Goal: Navigation & Orientation: Find specific page/section

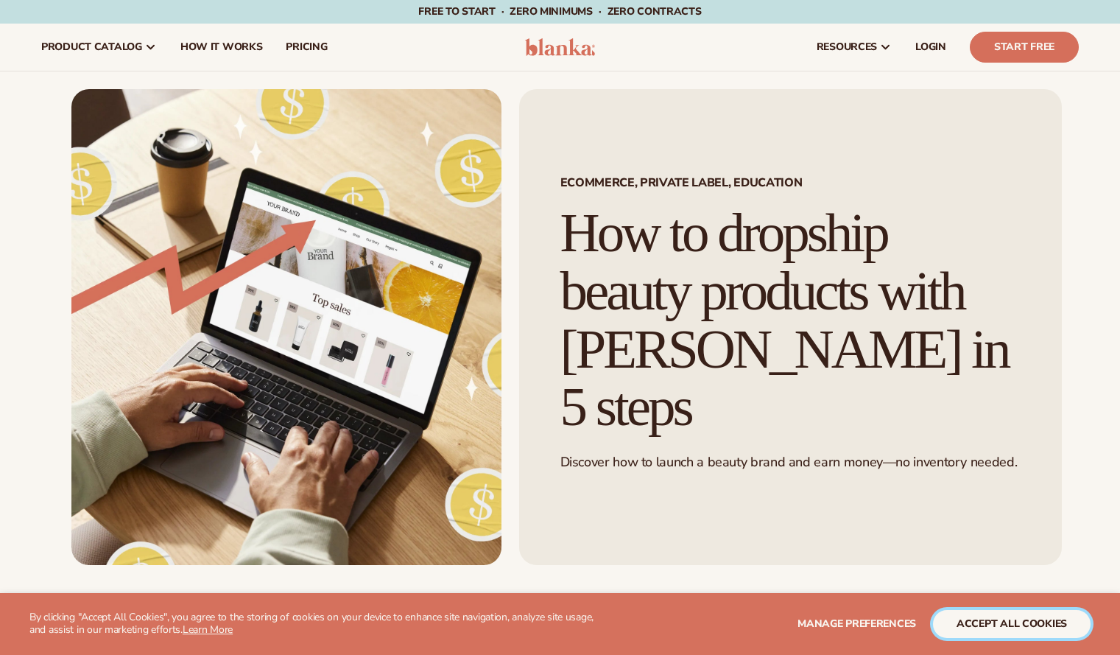
click at [1024, 629] on button "accept all cookies" at bounding box center [1012, 624] width 158 height 28
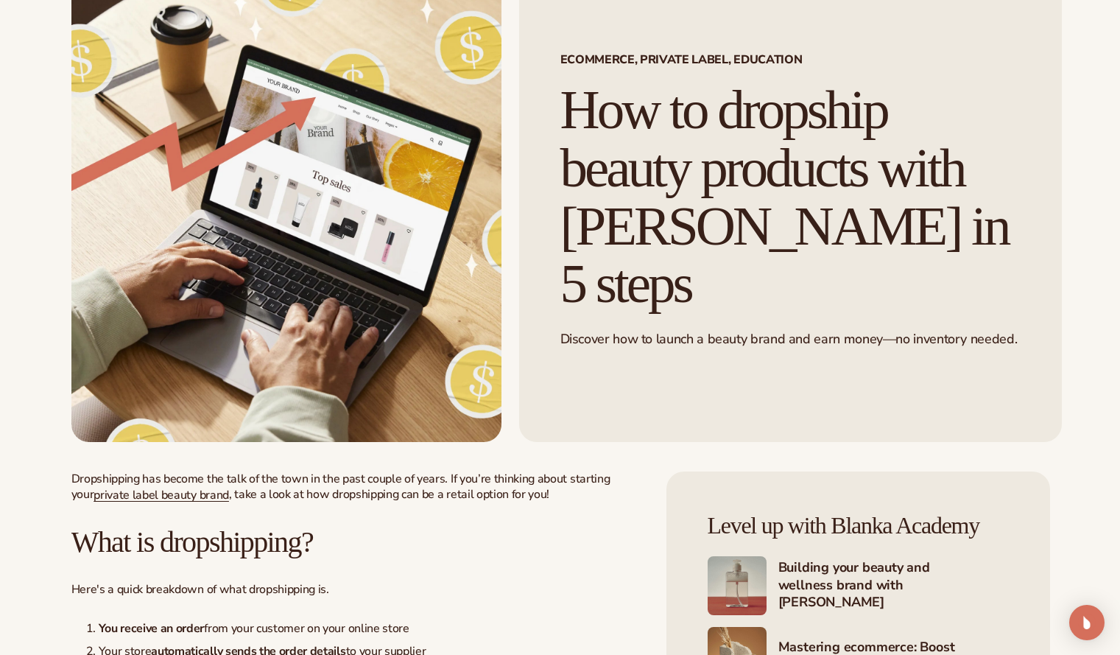
scroll to position [221, 0]
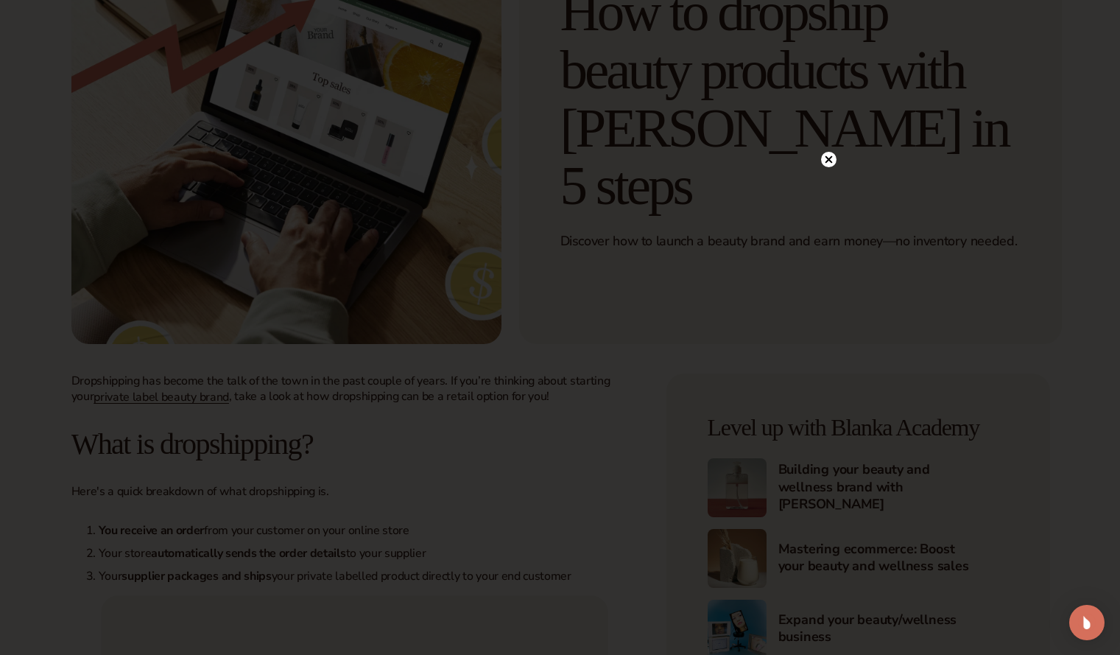
click at [833, 149] on div at bounding box center [828, 160] width 15 height 26
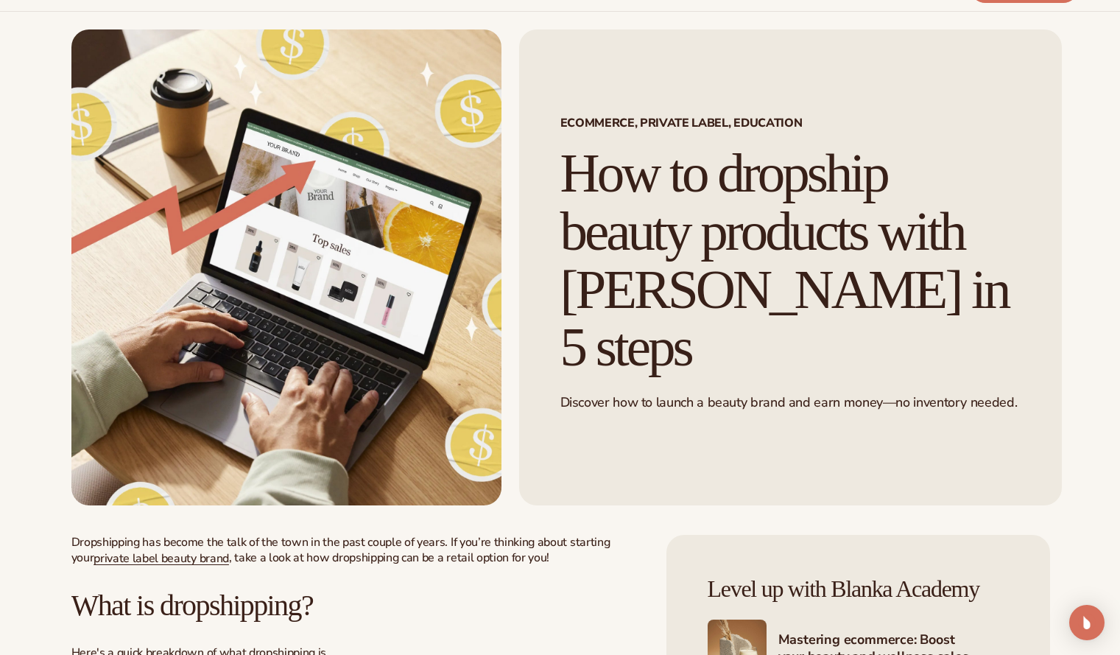
scroll to position [0, 0]
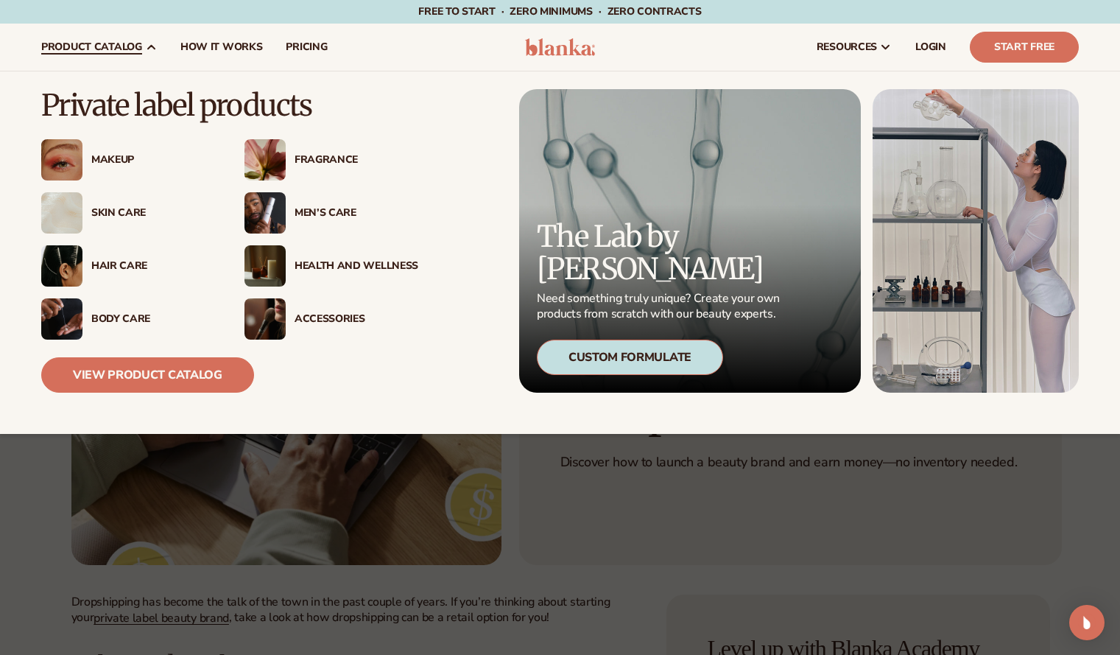
click at [120, 204] on div "Skin Care" at bounding box center [128, 212] width 174 height 41
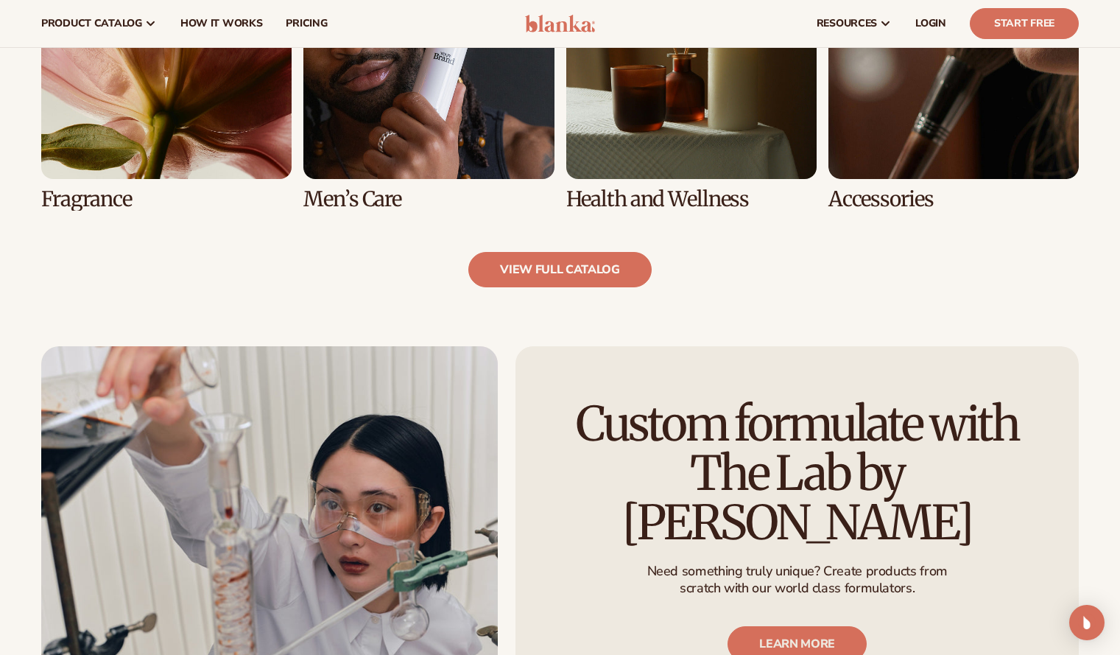
scroll to position [1252, 0]
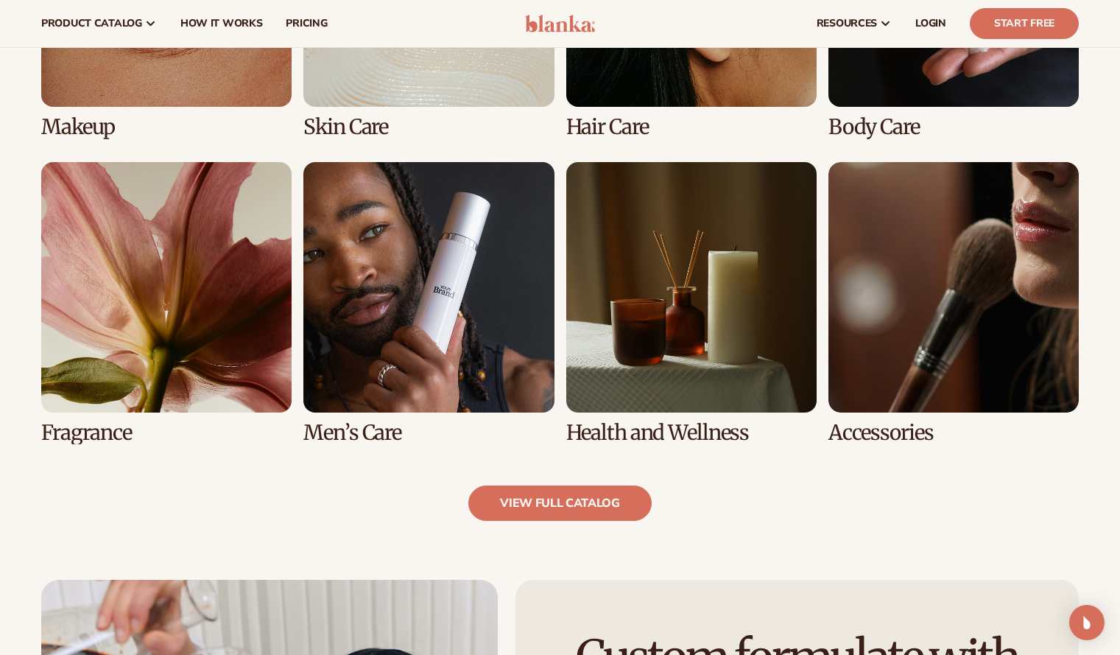
click at [200, 388] on link "5 / 8" at bounding box center [166, 303] width 250 height 282
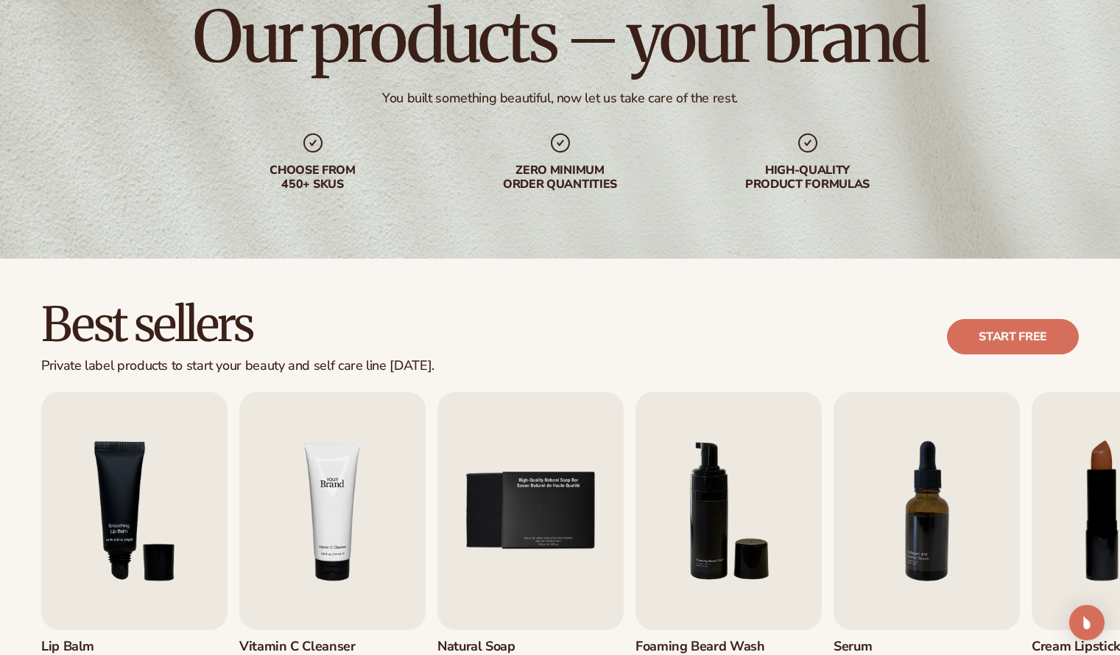
scroll to position [147, 0]
